Goal: Use online tool/utility: Utilize a website feature to perform a specific function

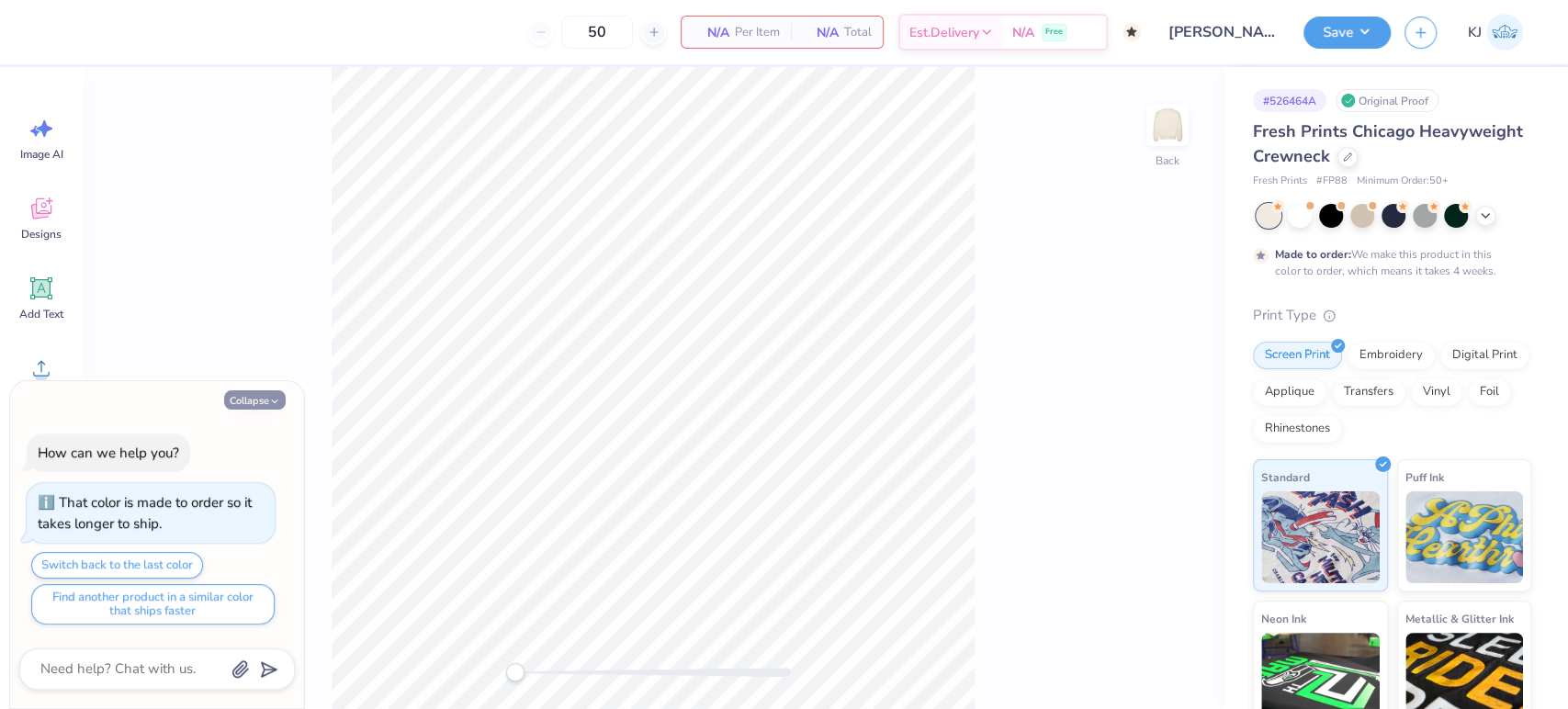
click at [246, 401] on button "Collapse" at bounding box center [255, 400] width 62 height 19
type textarea "x"
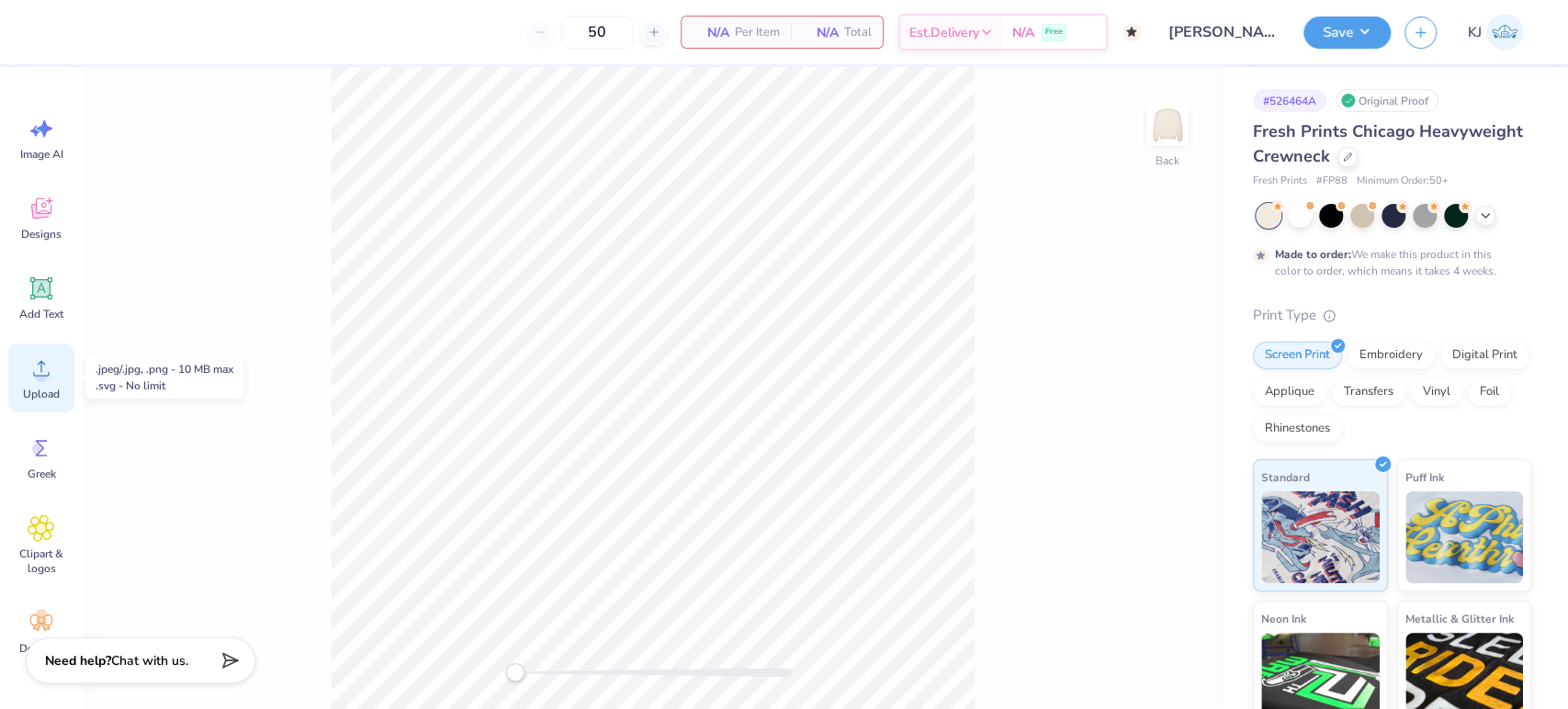
click at [37, 381] on icon at bounding box center [41, 368] width 27 height 27
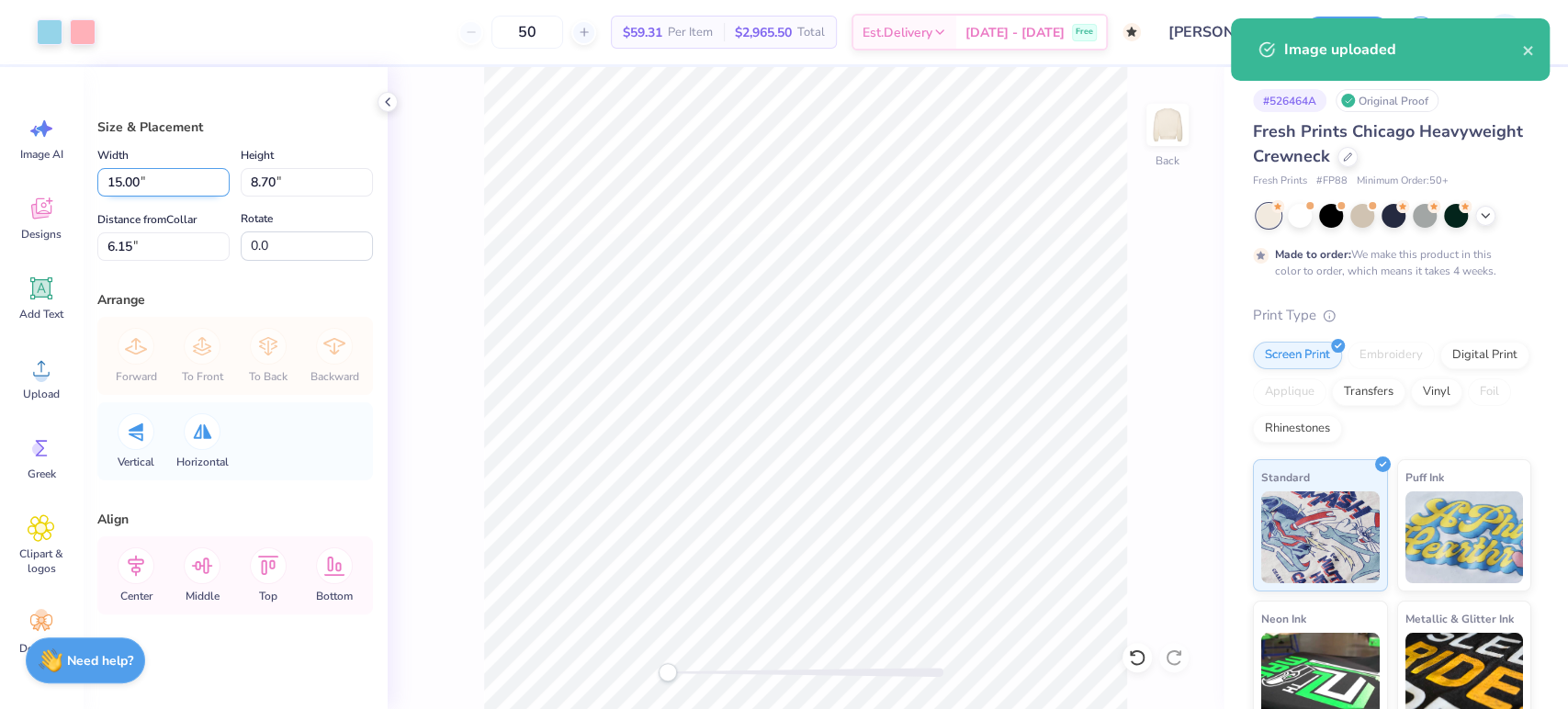
click at [126, 184] on input "15.00" at bounding box center [163, 181] width 133 height 28
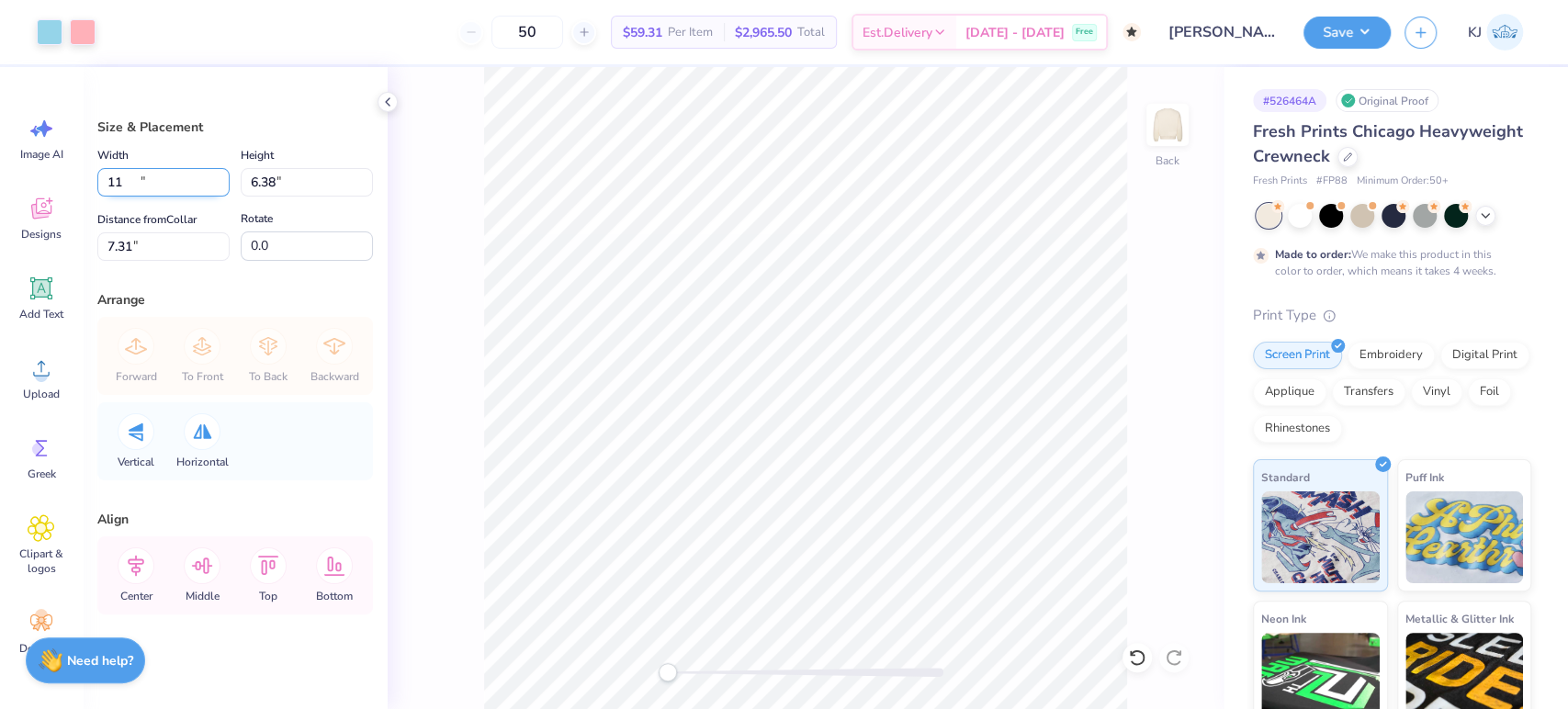
type input "11.00"
type input "6.38"
click at [120, 238] on input "7.31" at bounding box center [163, 246] width 133 height 28
type input "3"
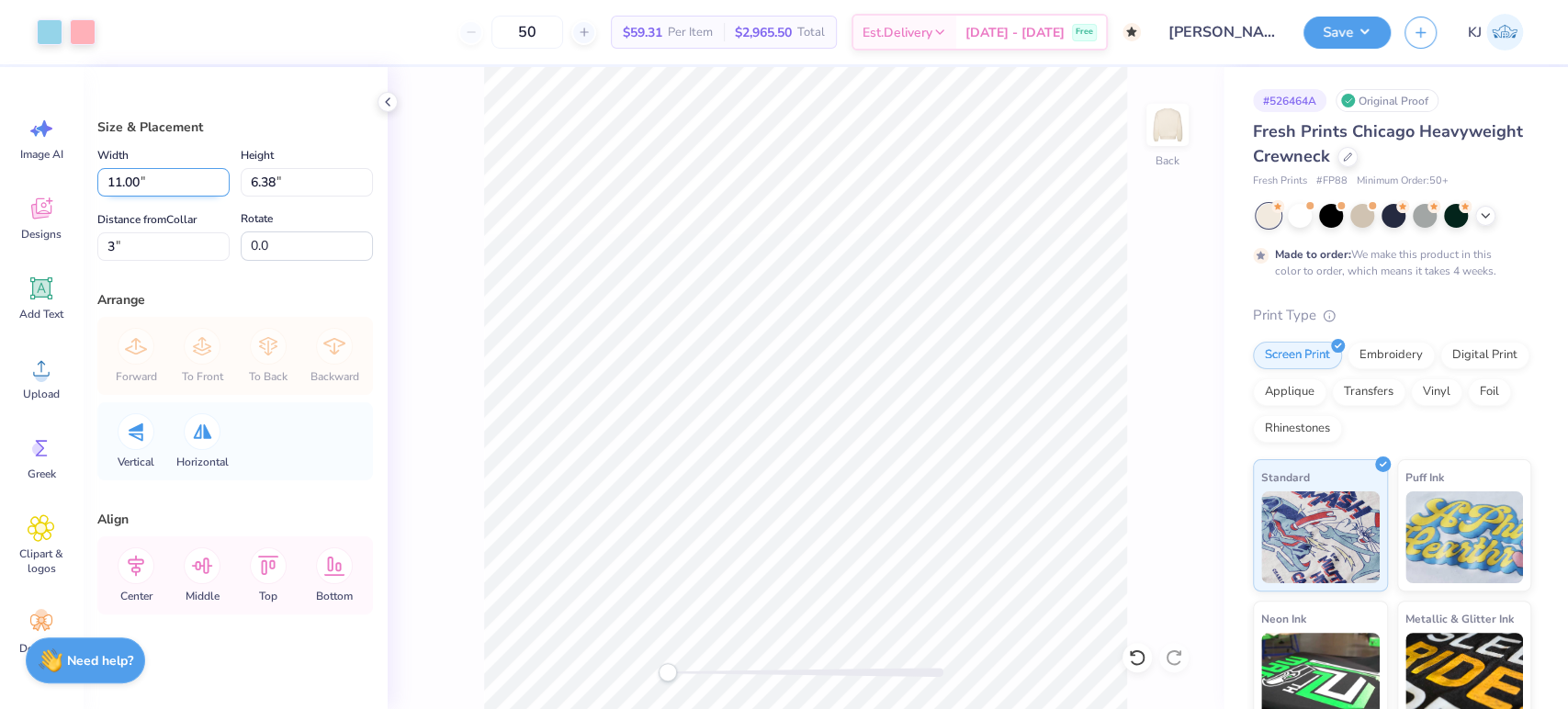
click at [116, 184] on input "11.00" at bounding box center [163, 181] width 133 height 28
type input "12.00"
type input "6.96"
click at [124, 251] on input "2.71" at bounding box center [163, 246] width 133 height 28
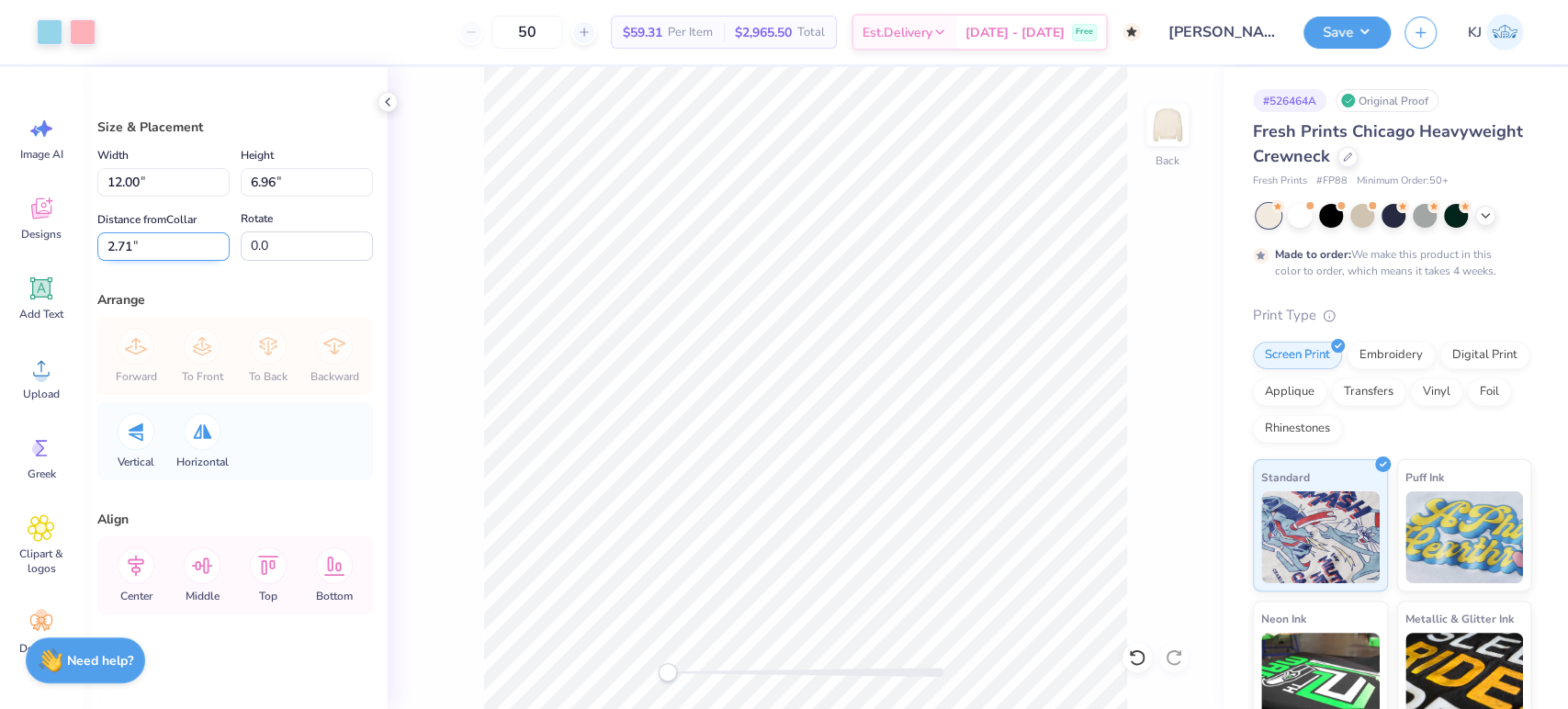
click at [124, 251] on input "2.71" at bounding box center [163, 246] width 133 height 28
type input "3"
click at [1369, 34] on button "Save" at bounding box center [1347, 29] width 87 height 32
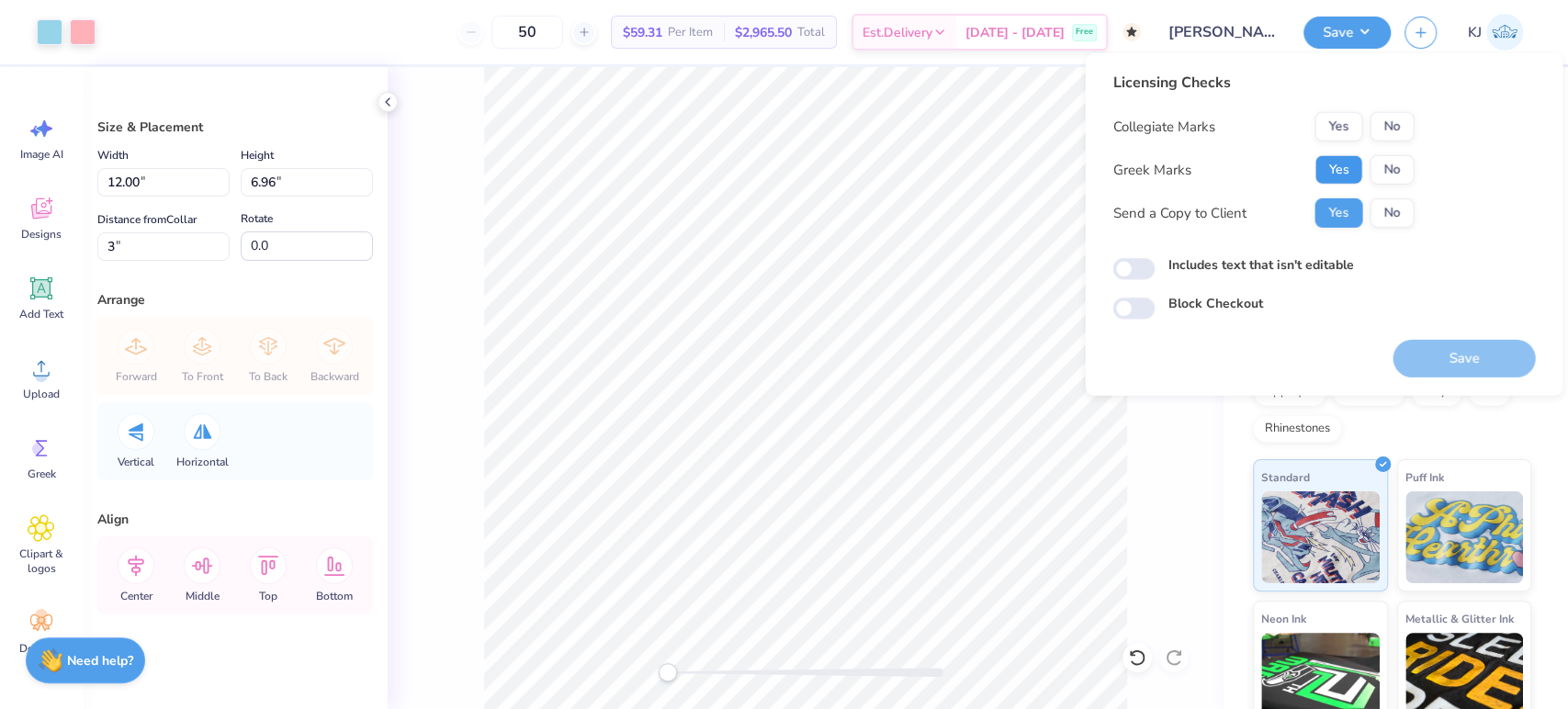
drag, startPoint x: 1352, startPoint y: 167, endPoint x: 1363, endPoint y: 153, distance: 17.8
click at [1352, 166] on button "Yes" at bounding box center [1338, 170] width 47 height 29
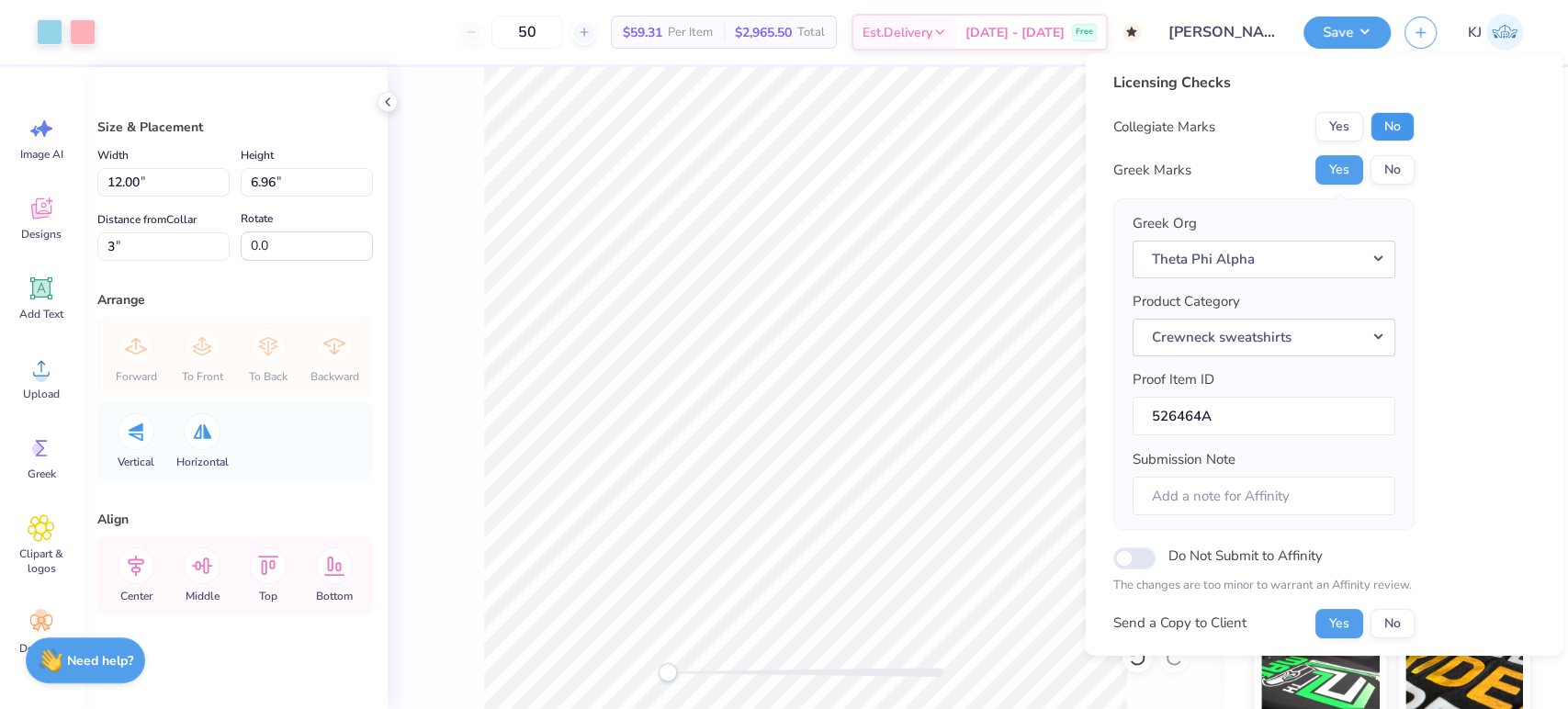
click at [1386, 131] on button "No" at bounding box center [1392, 127] width 45 height 29
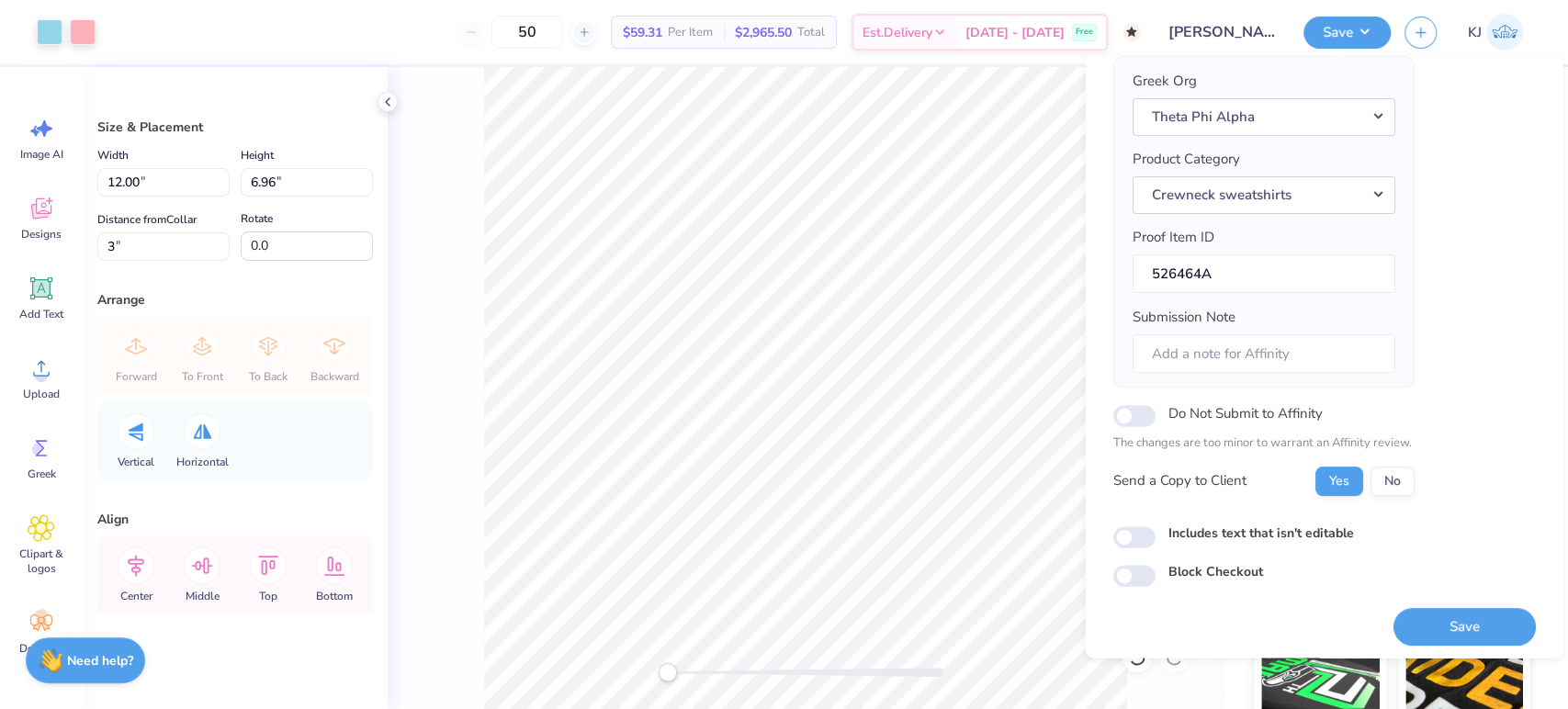
scroll to position [147, 0]
click at [1450, 618] on button "Save" at bounding box center [1463, 624] width 142 height 38
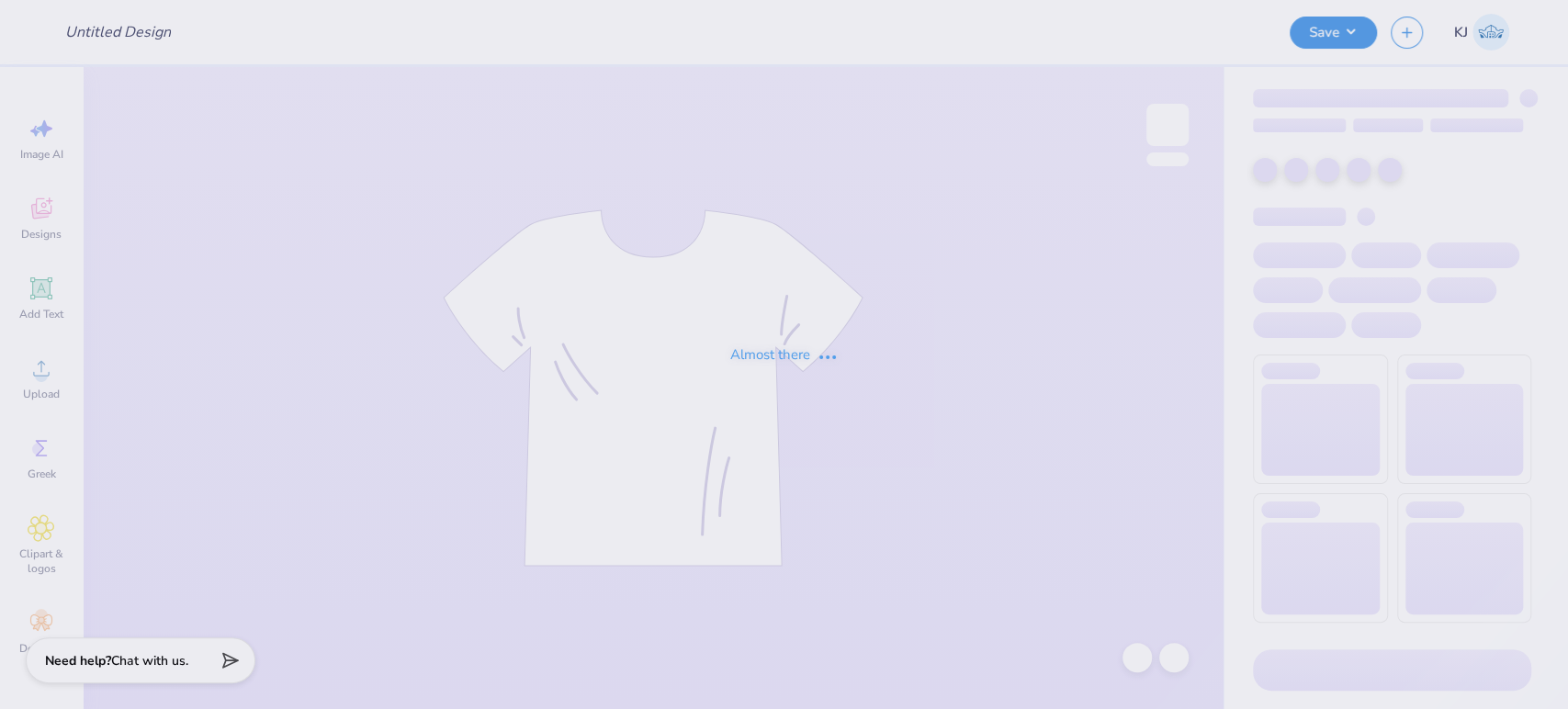
type input "[PERSON_NAME] : [PERSON_NAME] trails"
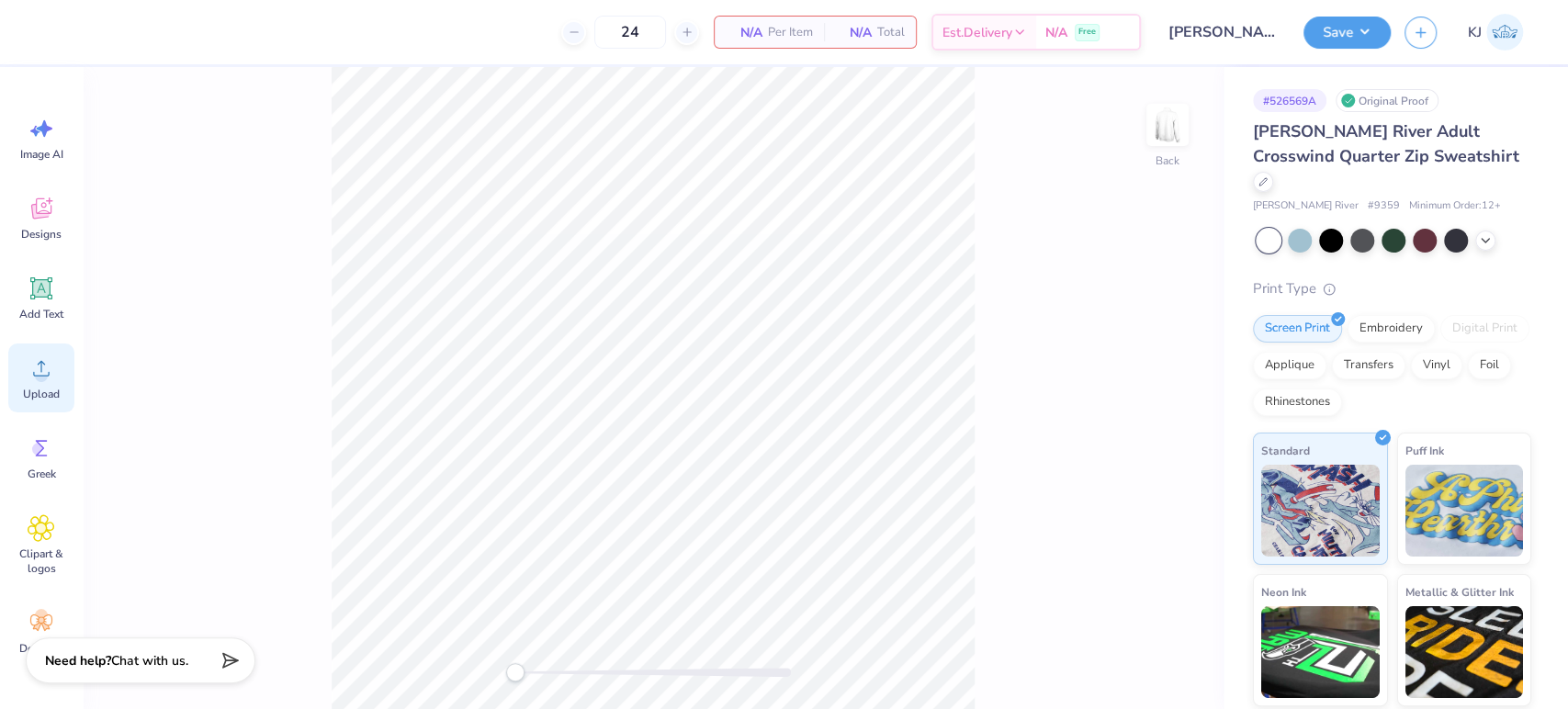
click at [37, 372] on circle at bounding box center [41, 375] width 13 height 13
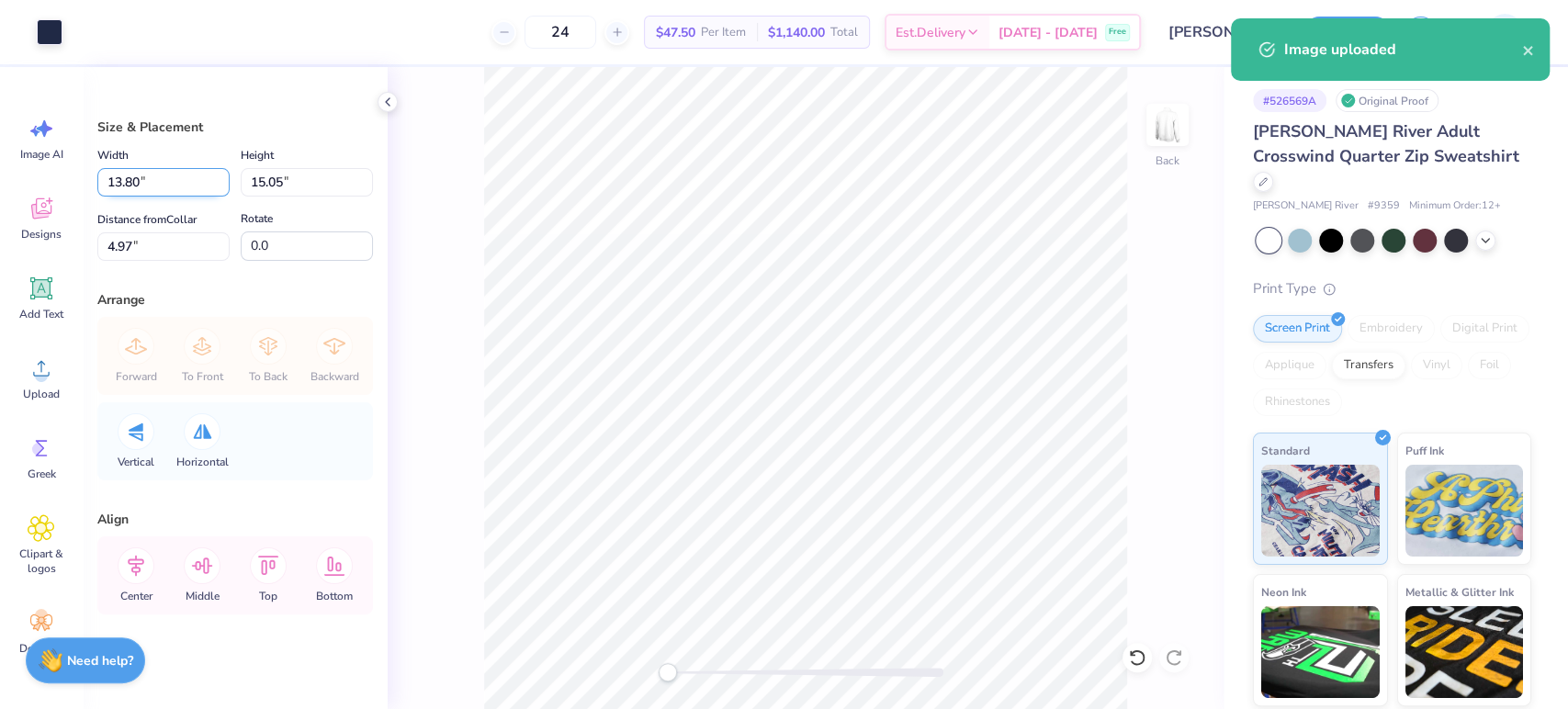
click at [130, 182] on input "13.80" at bounding box center [163, 181] width 133 height 28
click at [275, 187] on input "15.05" at bounding box center [306, 181] width 133 height 28
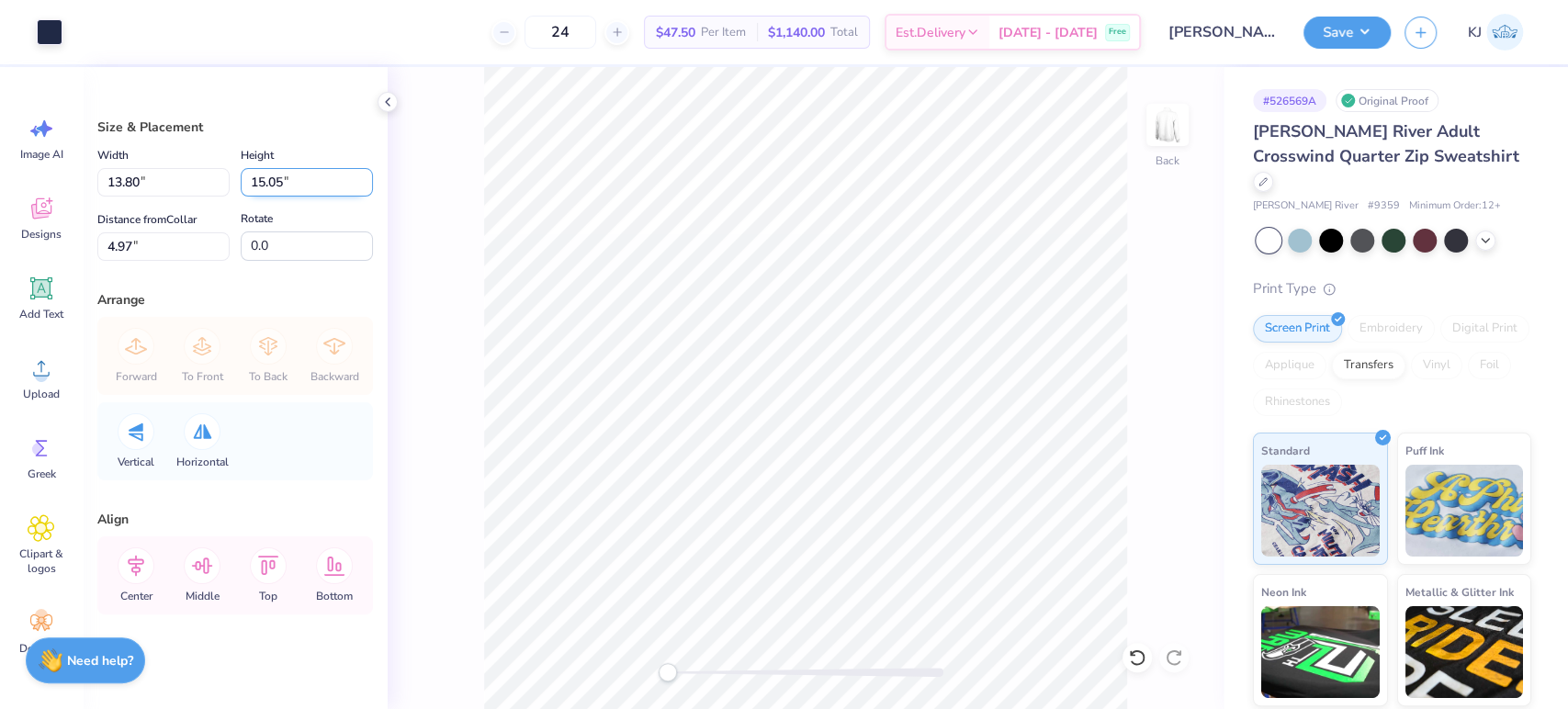
click at [275, 187] on input "15.05" at bounding box center [306, 181] width 133 height 28
click at [267, 187] on input "15.05" at bounding box center [306, 181] width 133 height 28
type input "3.50"
type input "3.21"
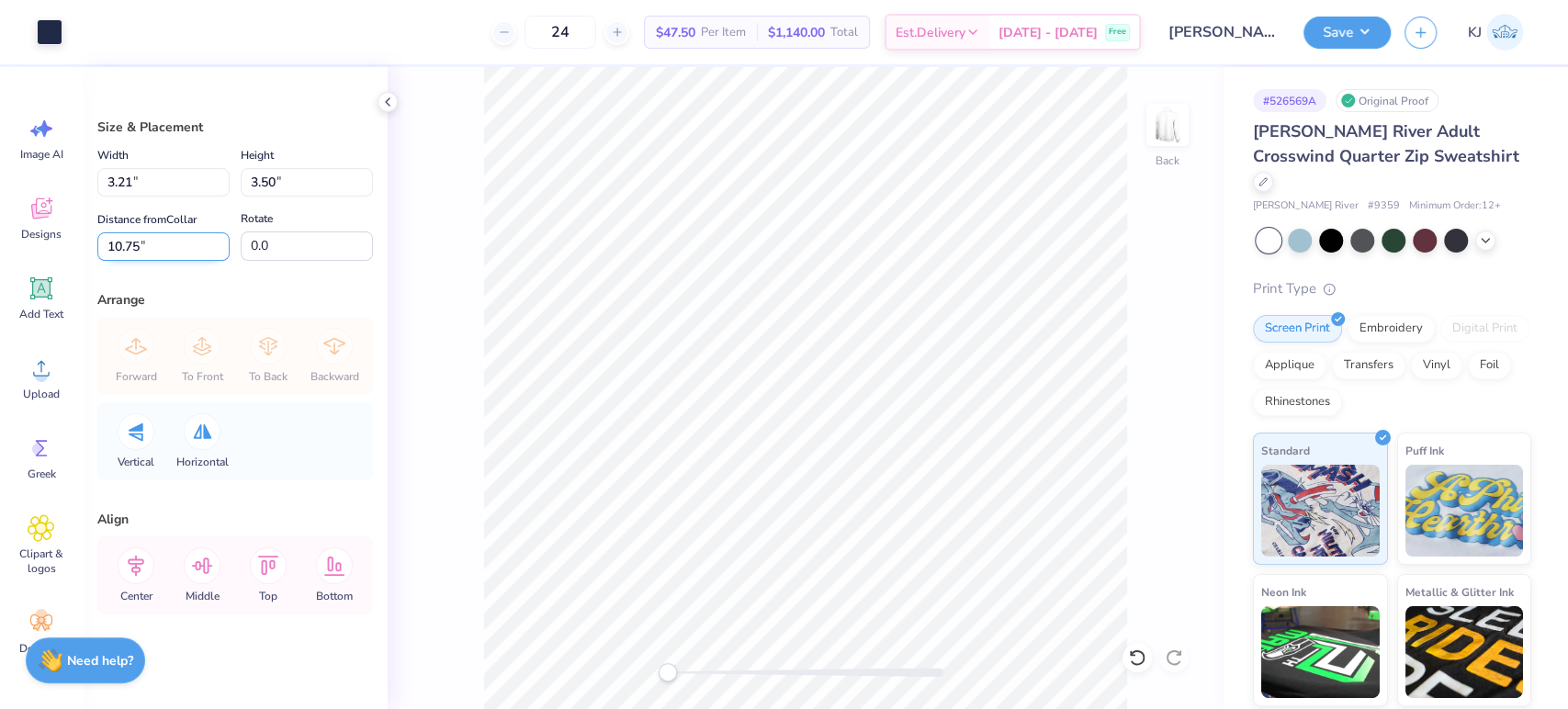
click at [125, 246] on input "10.75" at bounding box center [163, 246] width 133 height 28
type input "3"
click at [1138, 326] on div "Back" at bounding box center [805, 387] width 836 height 642
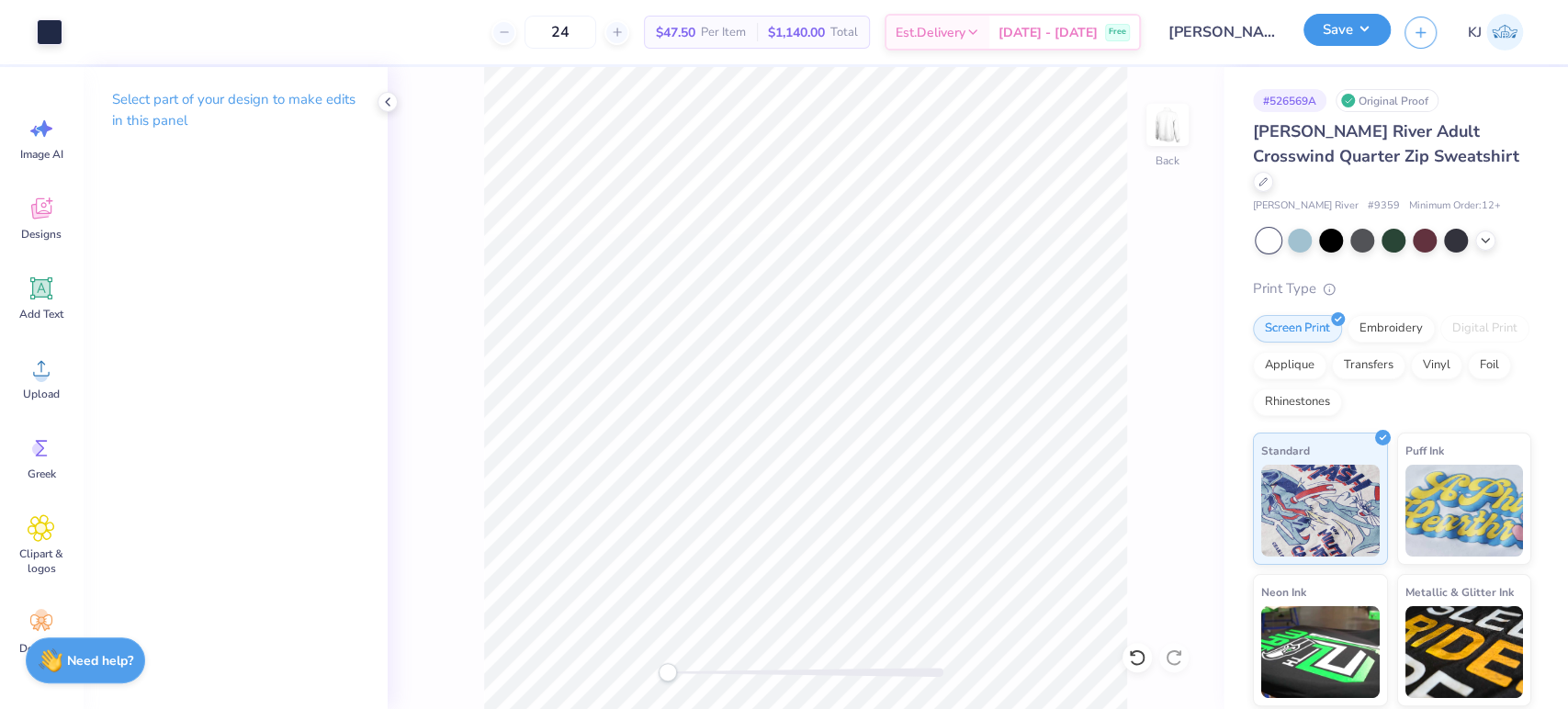
click at [1374, 32] on button "Save" at bounding box center [1347, 29] width 87 height 32
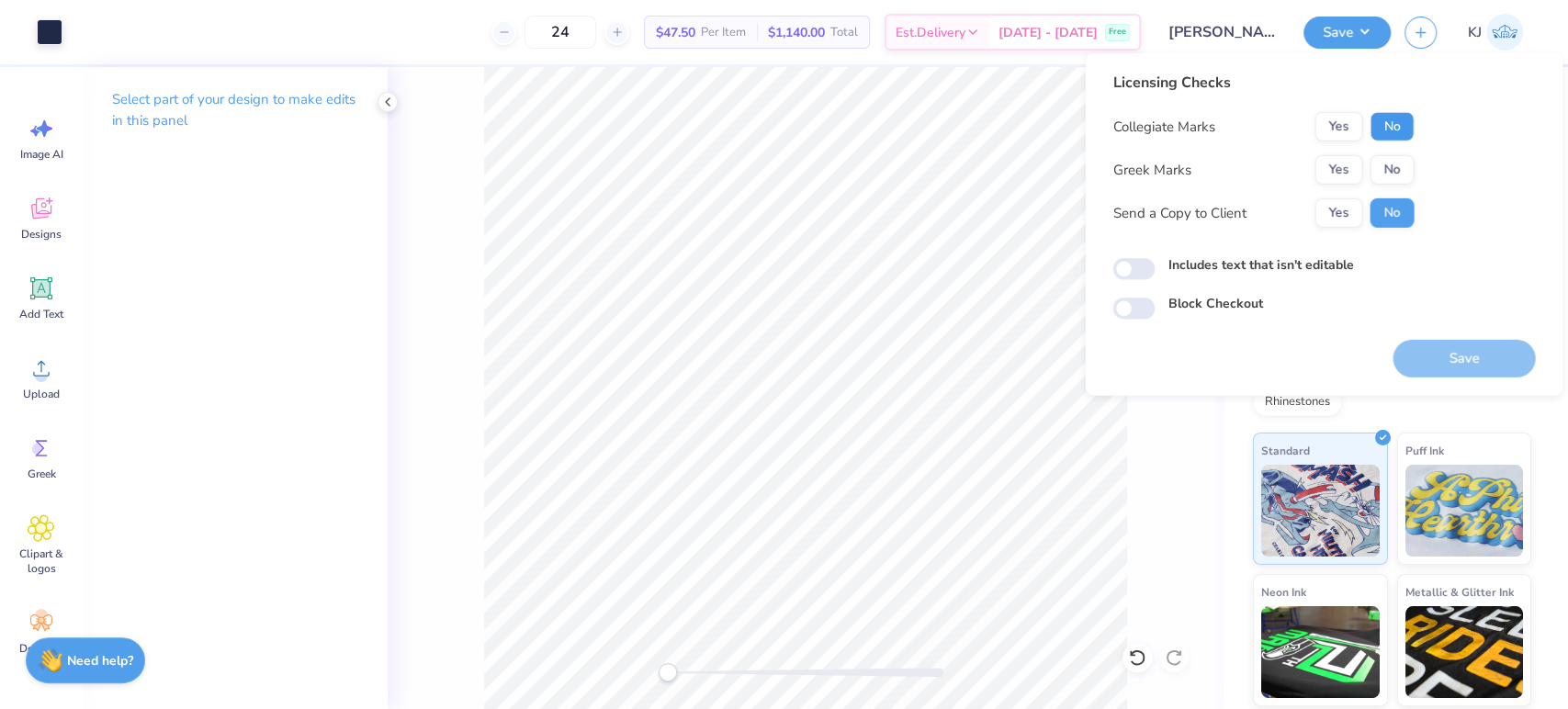
drag, startPoint x: 1402, startPoint y: 115, endPoint x: 1396, endPoint y: 152, distance: 37.5
click at [1402, 116] on button "No" at bounding box center [1392, 127] width 45 height 29
click at [1396, 165] on button "No" at bounding box center [1392, 170] width 45 height 29
click at [1463, 358] on button "Save" at bounding box center [1463, 358] width 142 height 38
